Goal: Task Accomplishment & Management: Manage account settings

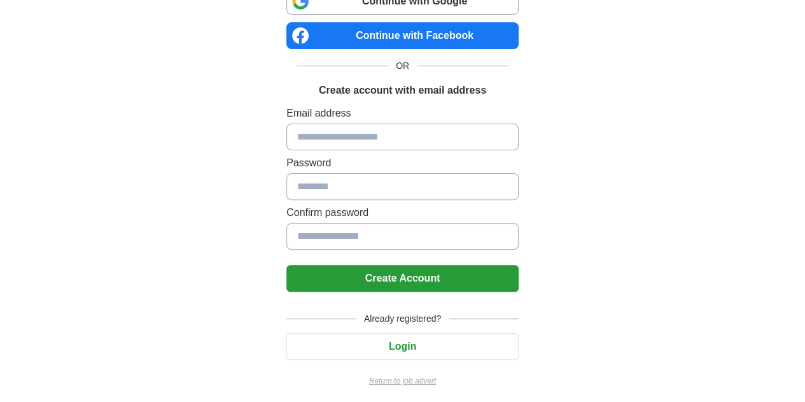
scroll to position [106, 0]
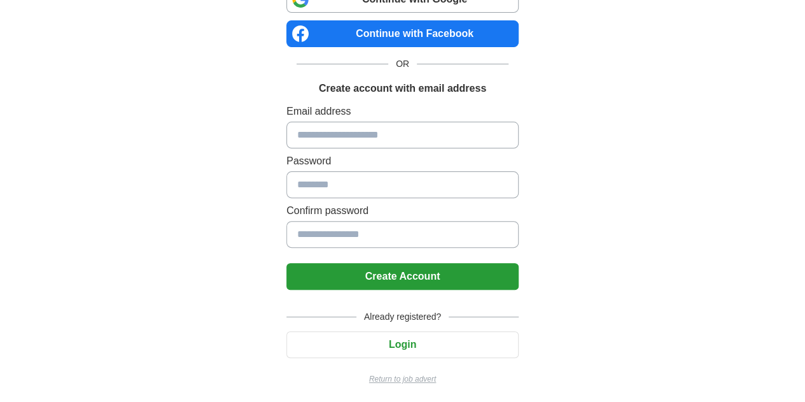
click at [413, 347] on button "Login" at bounding box center [403, 344] width 232 height 27
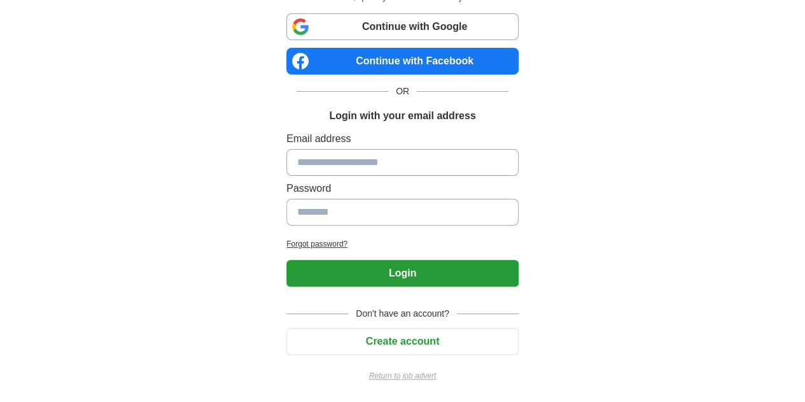
scroll to position [76, 0]
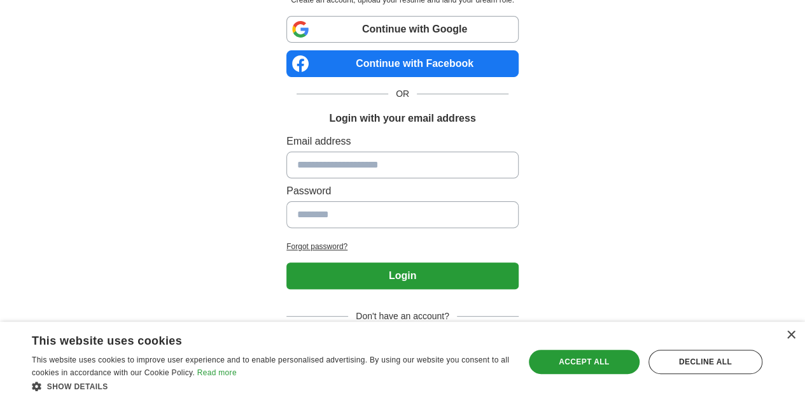
click at [323, 155] on input at bounding box center [403, 165] width 232 height 27
type input "**********"
click at [348, 210] on input at bounding box center [403, 214] width 232 height 27
type input "*"
type input "**********"
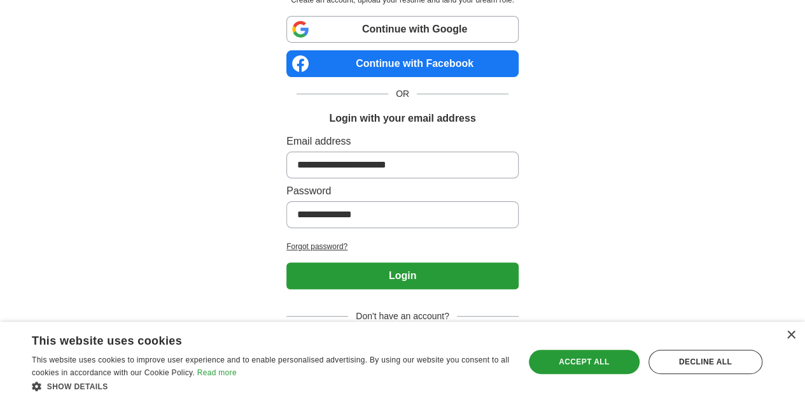
click at [376, 271] on button "Login" at bounding box center [403, 275] width 232 height 27
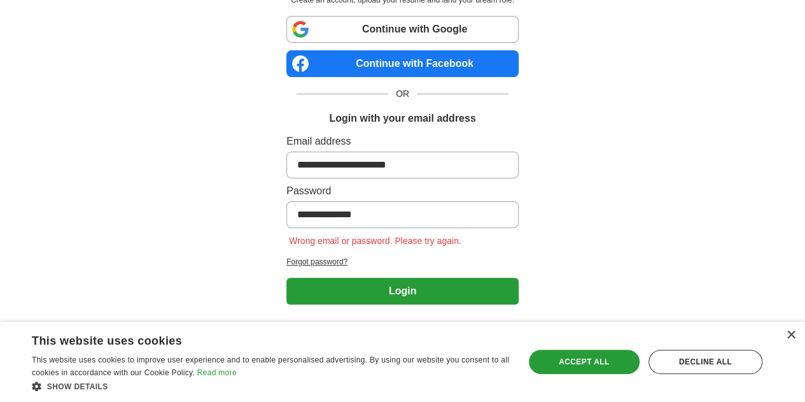
click at [305, 257] on h2 "Forgot password?" at bounding box center [403, 261] width 232 height 11
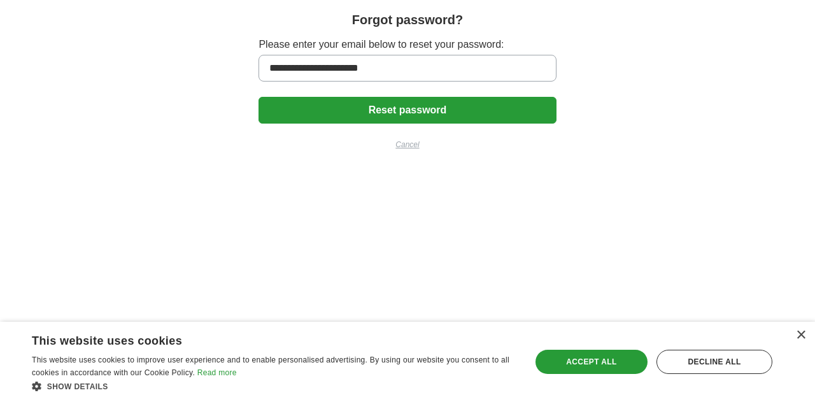
click at [391, 109] on button "Reset password" at bounding box center [406, 110] width 297 height 27
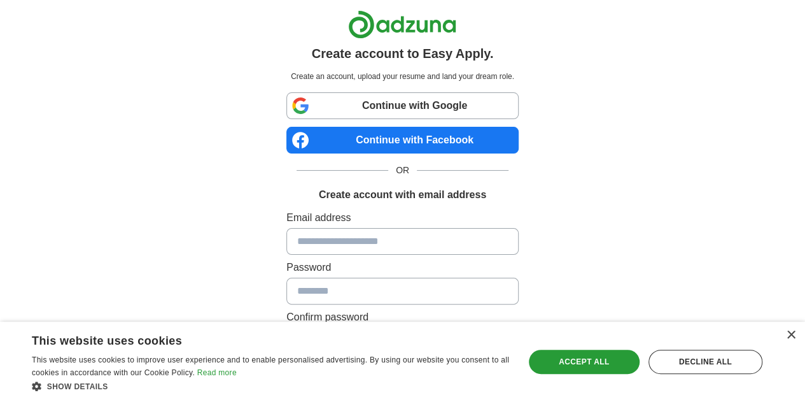
scroll to position [106, 0]
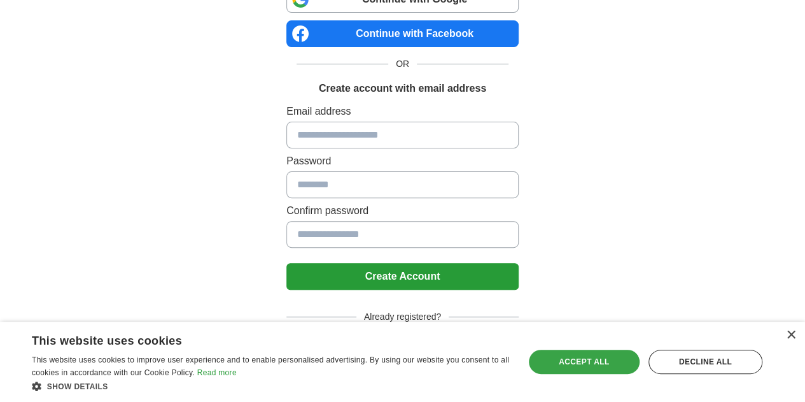
click at [597, 370] on div "Accept all" at bounding box center [584, 362] width 111 height 24
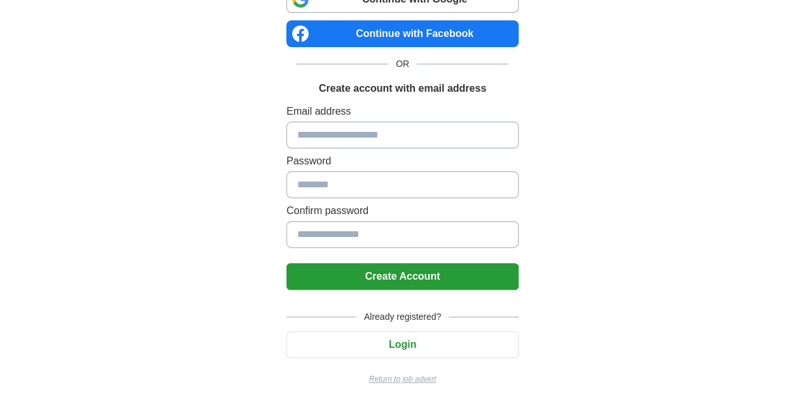
click at [424, 350] on button "Login" at bounding box center [403, 344] width 232 height 27
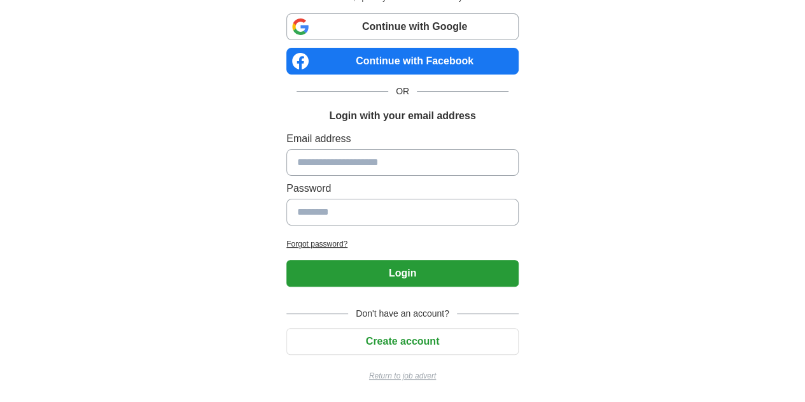
scroll to position [76, 0]
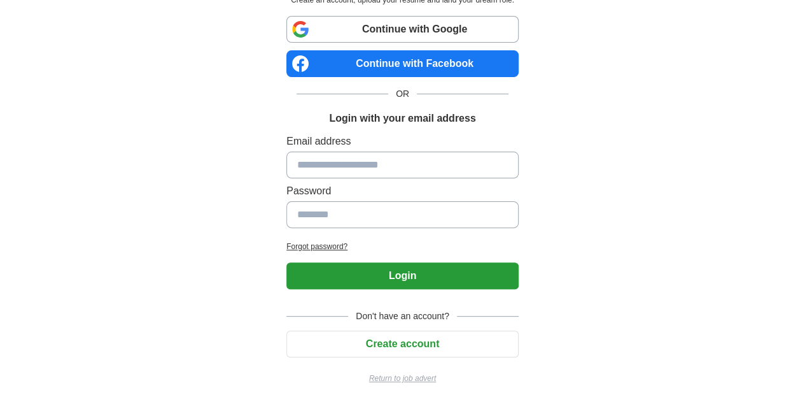
drag, startPoint x: 323, startPoint y: 160, endPoint x: 369, endPoint y: 196, distance: 58.5
click at [369, 196] on div "Email address Password" at bounding box center [403, 183] width 232 height 99
type input "**********"
click at [354, 222] on input at bounding box center [403, 214] width 232 height 27
type input "**********"
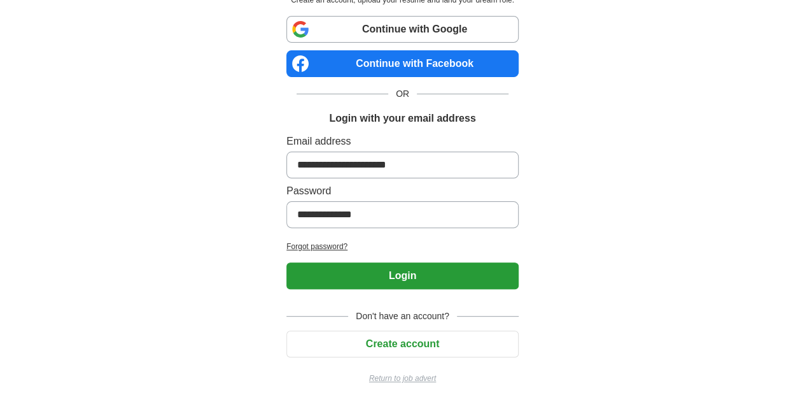
click at [387, 276] on button "Login" at bounding box center [403, 275] width 232 height 27
